Goal: Task Accomplishment & Management: Complete application form

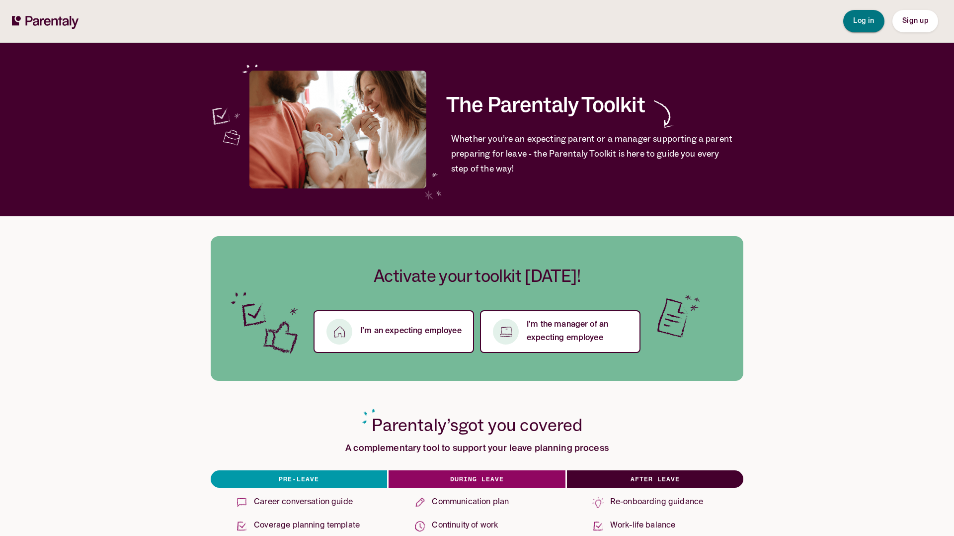
click at [862, 20] on span "Log in" at bounding box center [863, 20] width 21 height 7
click at [854, 24] on span "Log in" at bounding box center [863, 20] width 21 height 7
